Goal: Task Accomplishment & Management: Use online tool/utility

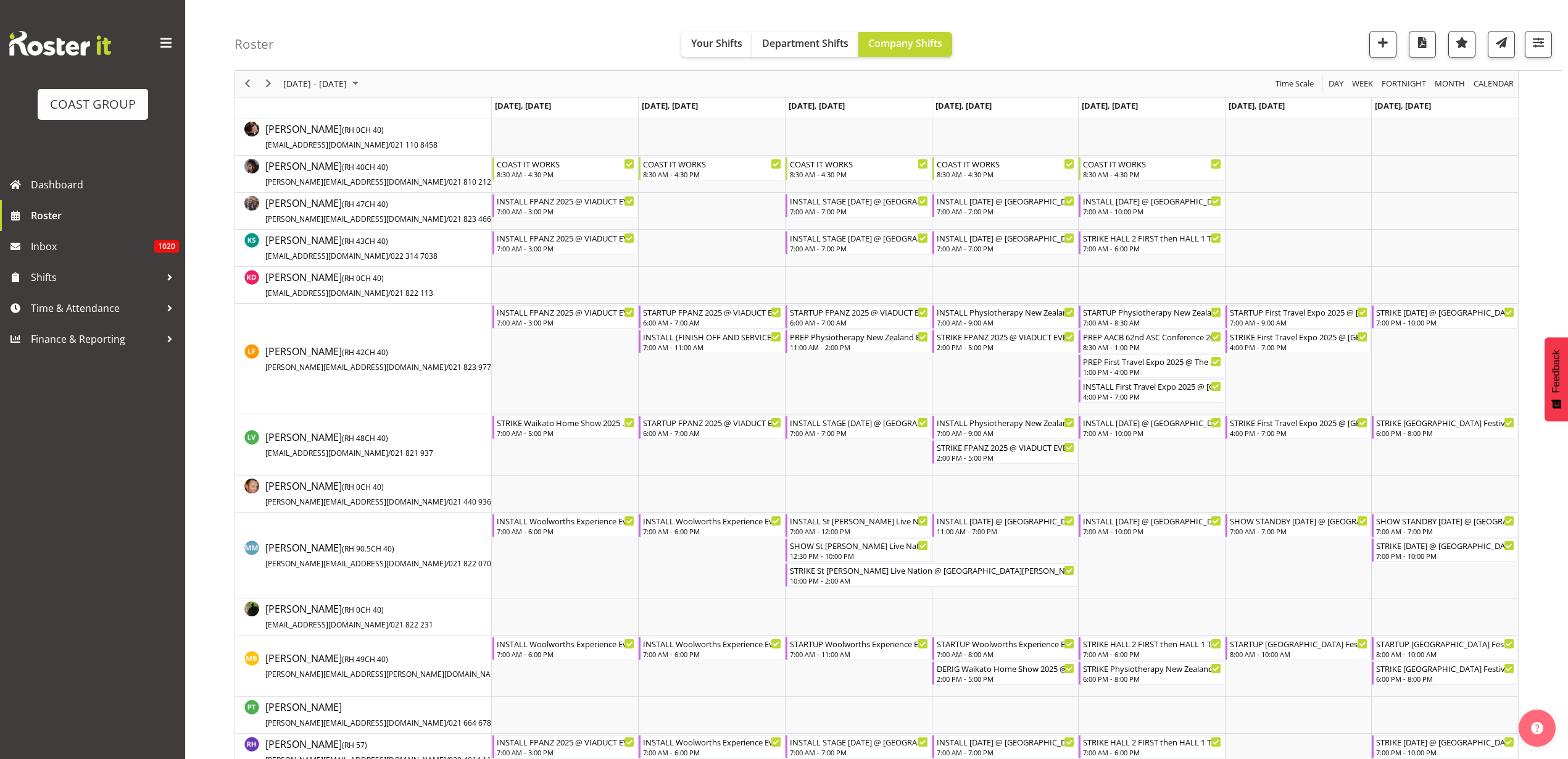
scroll to position [695, 0]
click at [44, 211] on span "Roster" at bounding box center [104, 215] width 148 height 18
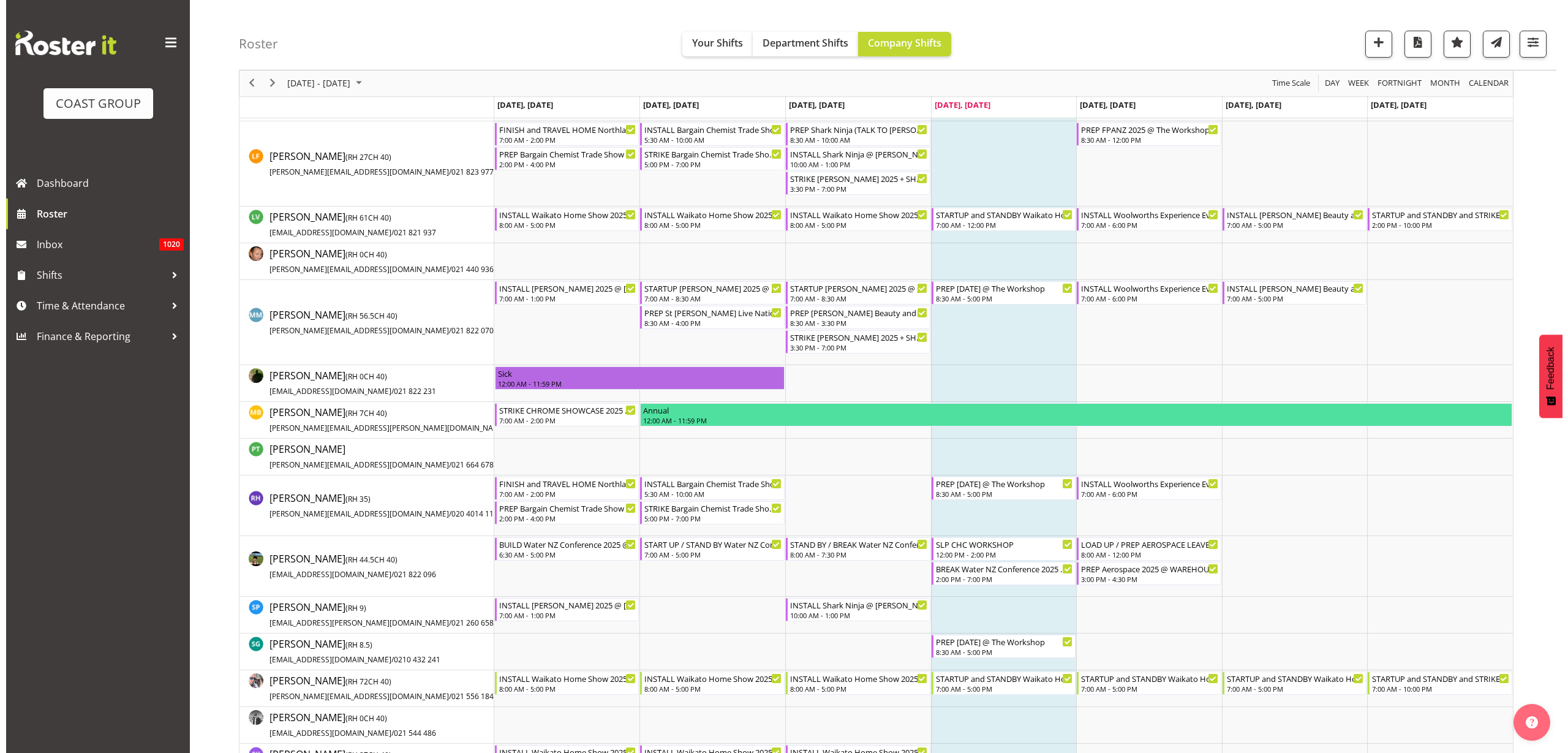
scroll to position [613, 0]
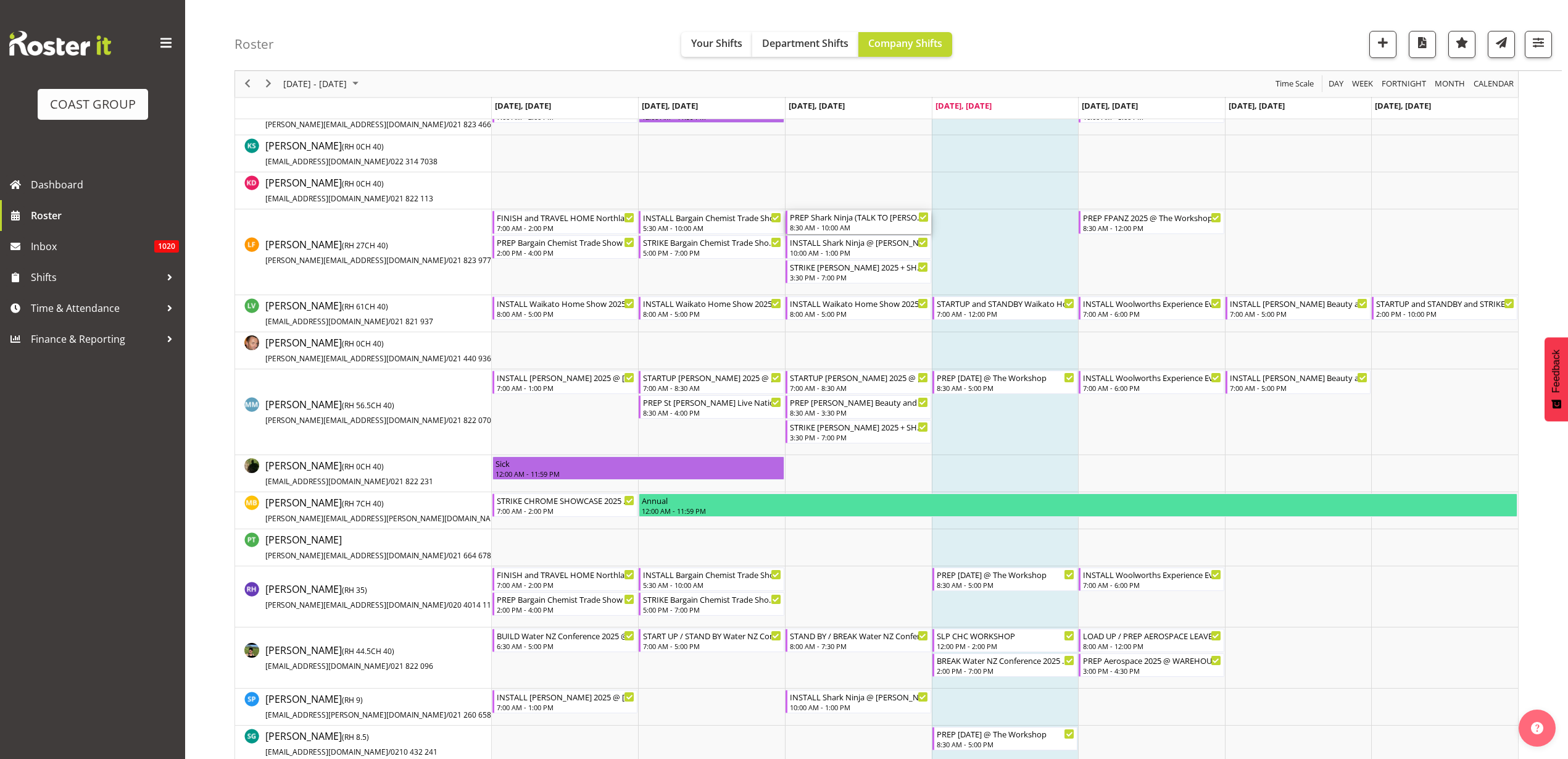
click at [827, 226] on div "8:30 AM - 10:00 AM" at bounding box center [860, 227] width 139 height 10
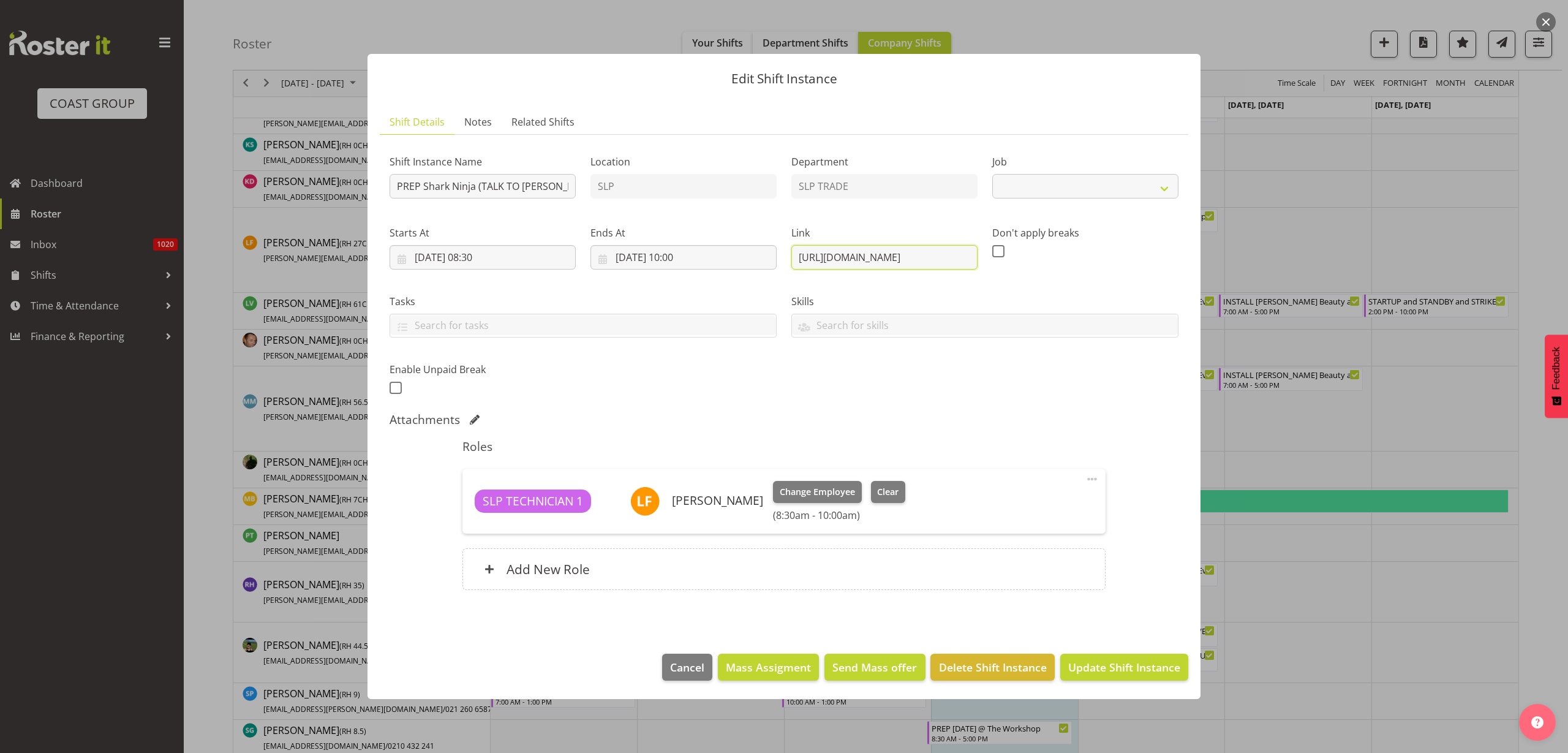
drag, startPoint x: 797, startPoint y: 257, endPoint x: 1014, endPoint y: 240, distance: 217.7
click at [1541, 271] on div "Edit Shift Instance Shift Details Notes Related Shifts Shift Instance Name PREP…" at bounding box center [784, 376] width 1568 height 753
select select "10721"
click at [691, 664] on span "Cancel" at bounding box center [688, 666] width 34 height 16
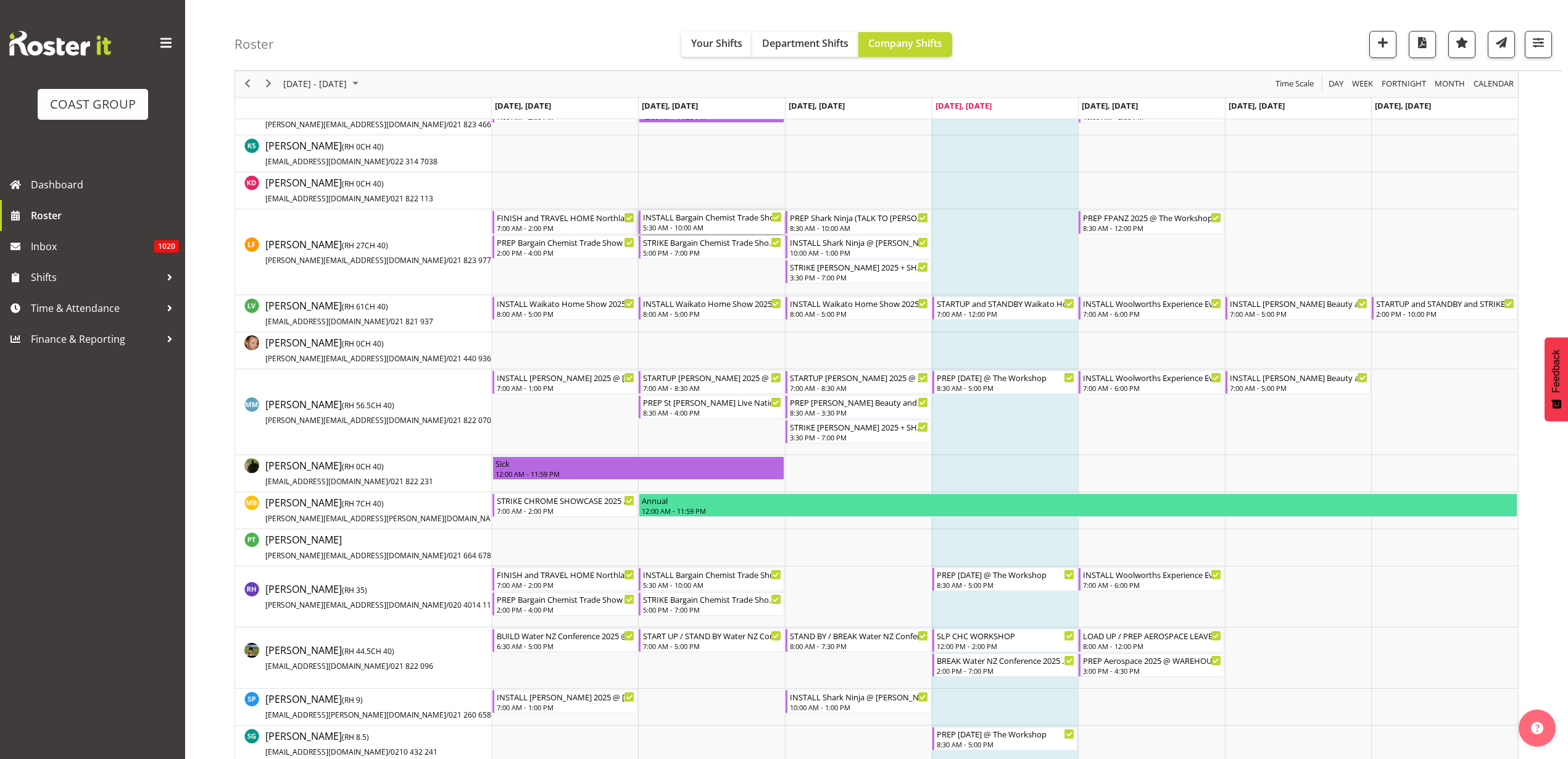
click at [698, 217] on div "INSTALL Bargain Chemist Trade Show @ Due Drop Events Center On SIte @ 0600" at bounding box center [713, 217] width 139 height 12
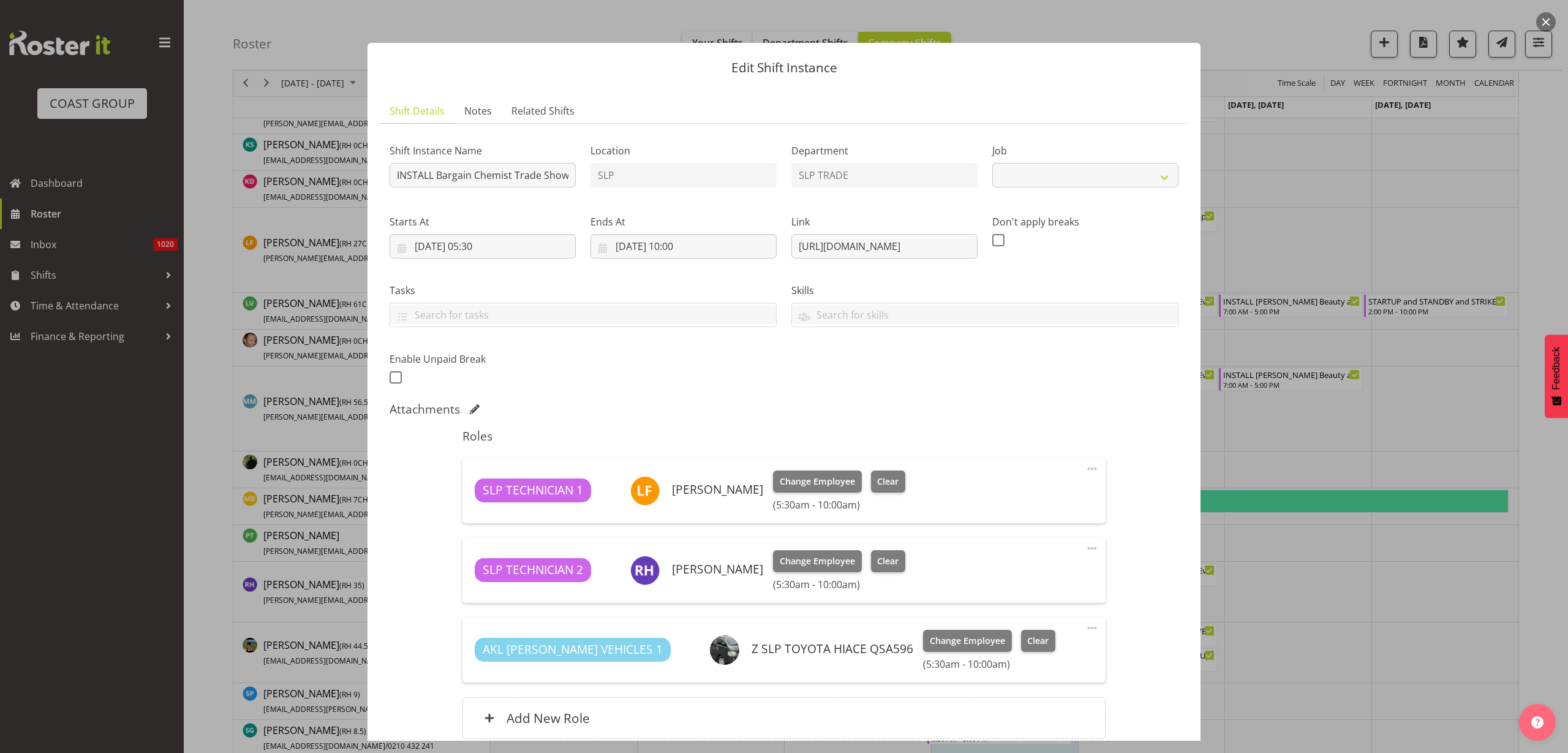
select select "10647"
drag, startPoint x: 790, startPoint y: 245, endPoint x: 1329, endPoint y: 232, distance: 539.2
click at [1329, 232] on div "Edit Shift Instance Shift Details Notes Related Shifts Shift Instance Name INST…" at bounding box center [784, 376] width 1568 height 753
